Goal: Task Accomplishment & Management: Manage account settings

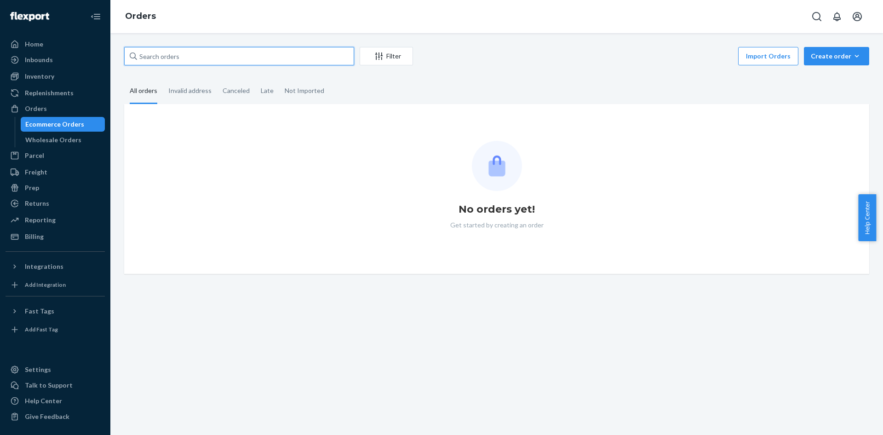
click at [169, 54] on input "text" at bounding box center [239, 56] width 230 height 18
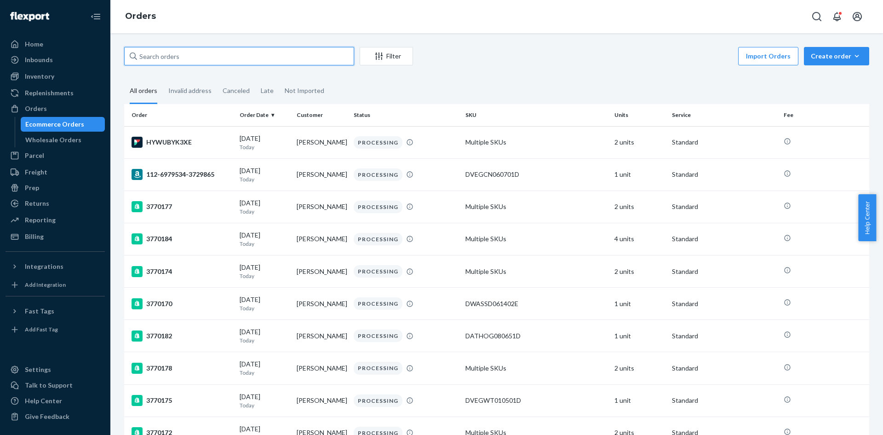
paste input "3759202"
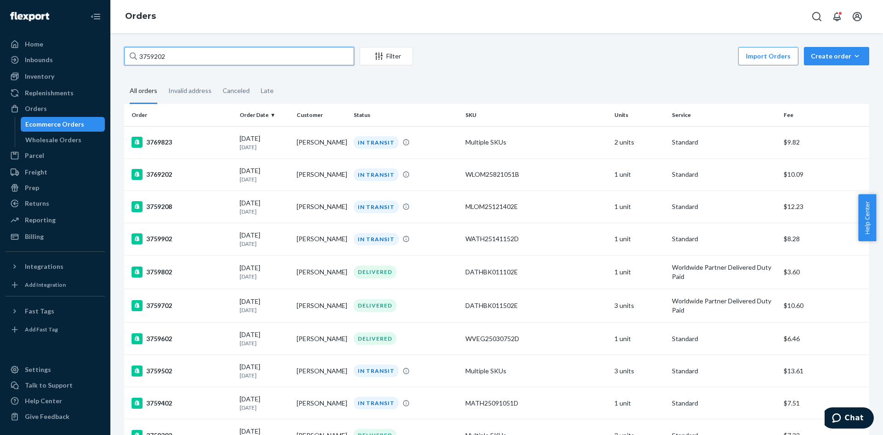
click at [178, 53] on input "3759202" at bounding box center [239, 56] width 230 height 18
paste input "29643"
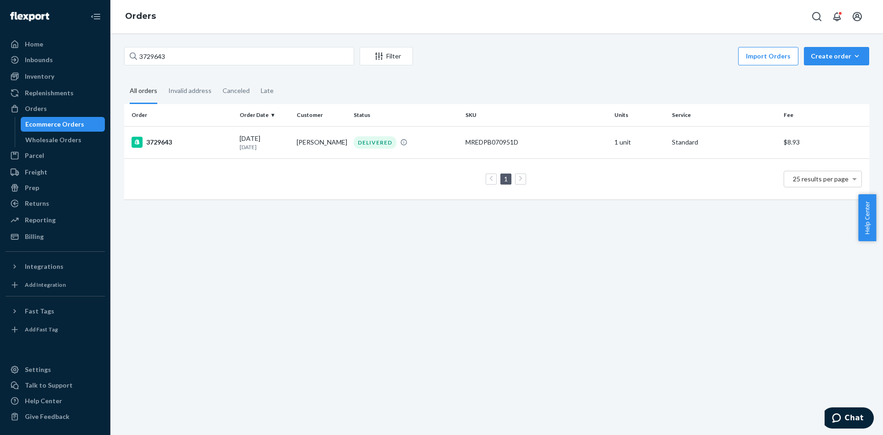
drag, startPoint x: 74, startPoint y: 125, endPoint x: 151, endPoint y: 73, distance: 93.1
click at [74, 125] on div "Ecommerce Orders" at bounding box center [54, 124] width 59 height 9
click at [157, 61] on input "3729643" at bounding box center [239, 56] width 230 height 18
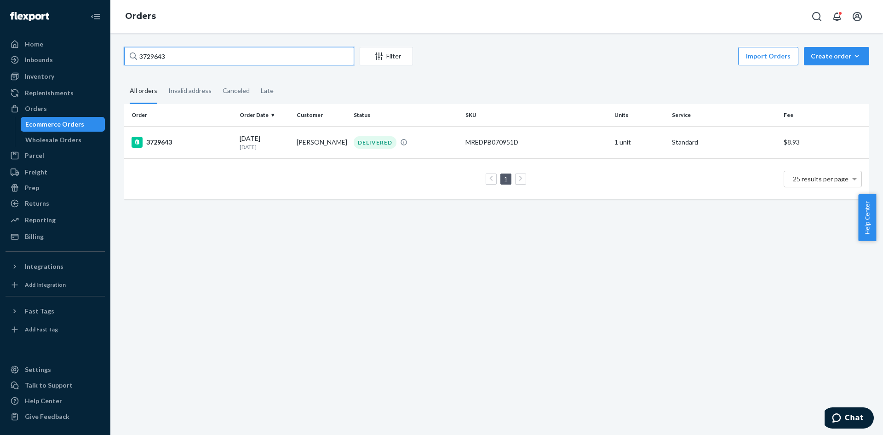
paste input "69878"
type input "3769878"
click at [213, 149] on td "3769878" at bounding box center [180, 142] width 112 height 32
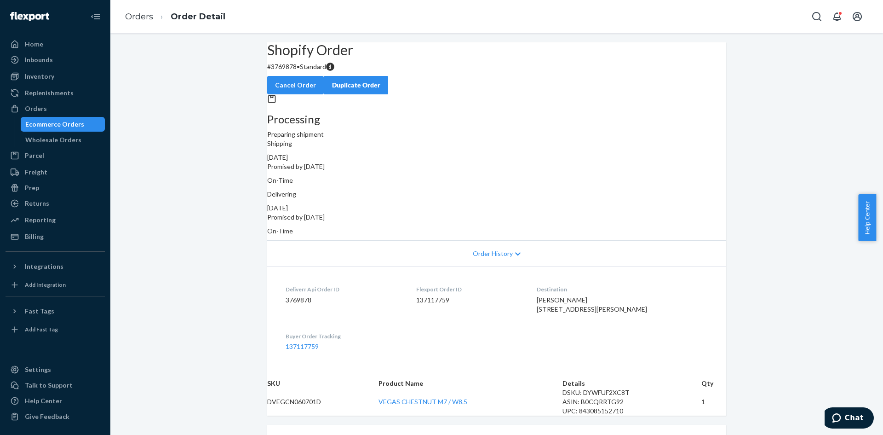
click at [269, 212] on div "Processing Preparing shipment Shipping [DATE] Promised by [DATE] On-Time Delive…" at bounding box center [496, 164] width 459 height 141
click at [324, 78] on button "Cancel Order" at bounding box center [295, 85] width 57 height 18
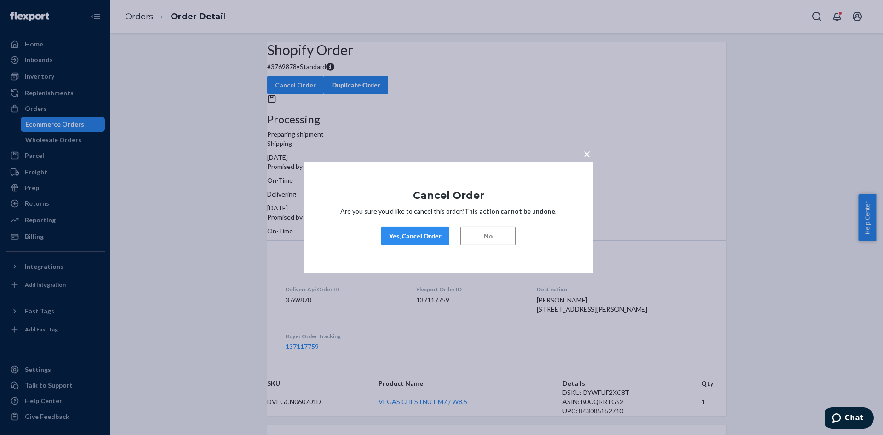
click at [413, 239] on div "Yes, Cancel Order" at bounding box center [415, 235] width 52 height 9
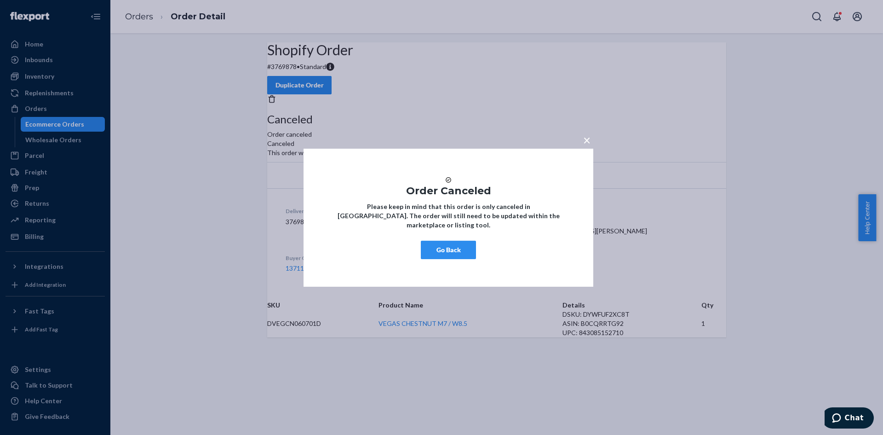
click at [448, 253] on button "Go Back" at bounding box center [448, 250] width 55 height 18
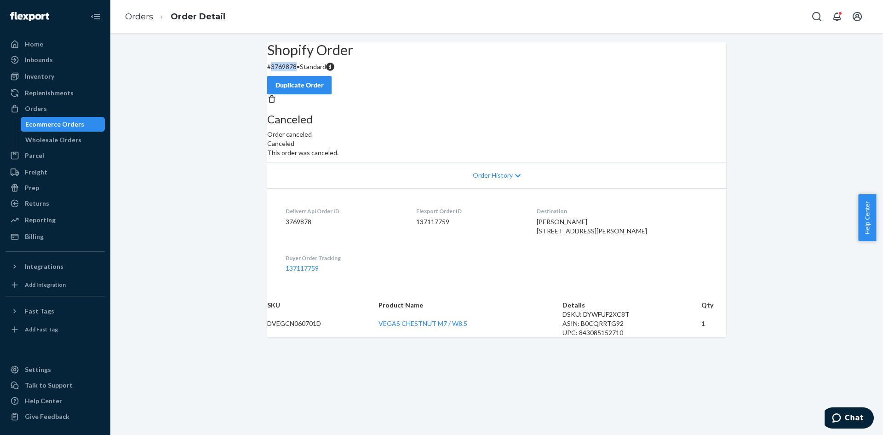
drag, startPoint x: 310, startPoint y: 91, endPoint x: 286, endPoint y: 91, distance: 23.9
click at [286, 71] on p "# 3769878 • Standard" at bounding box center [496, 66] width 459 height 9
copy p "3769878"
click at [412, 135] on div "Canceled Order canceled" at bounding box center [496, 116] width 459 height 45
click at [300, 70] on span "•" at bounding box center [298, 67] width 3 height 8
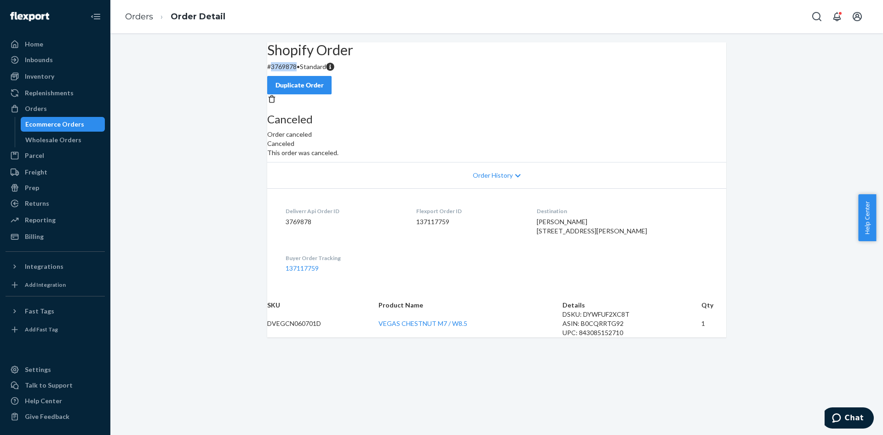
drag, startPoint x: 313, startPoint y: 90, endPoint x: 286, endPoint y: 90, distance: 26.7
click at [286, 71] on p "# 3769878 • Standard" at bounding box center [496, 66] width 459 height 9
